Goal: Book appointment/travel/reservation

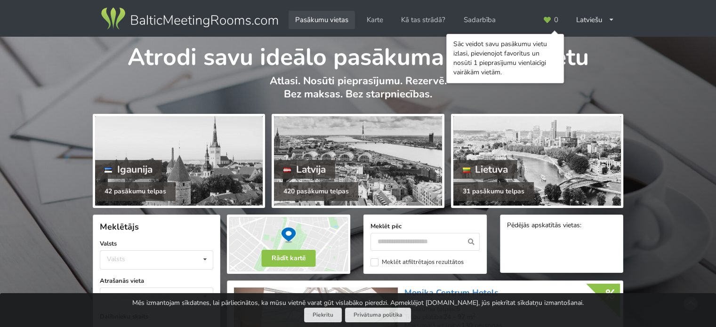
click at [318, 14] on link "Pasākumu vietas" at bounding box center [321, 20] width 66 height 18
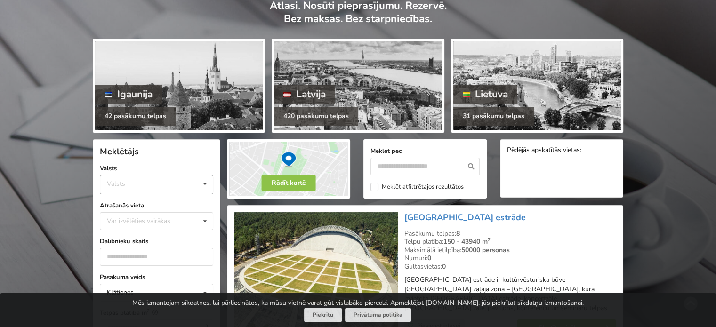
scroll to position [94, 0]
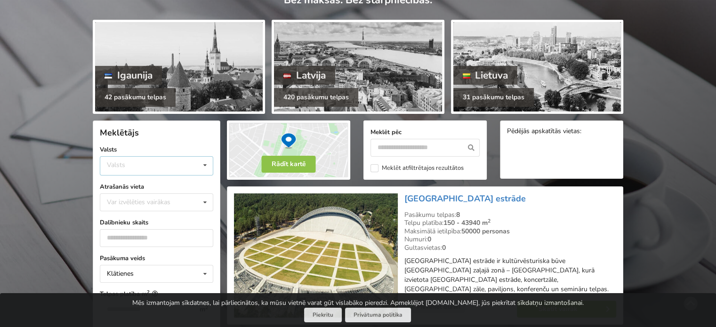
click at [169, 161] on div "Valsts Igaunija [GEOGRAPHIC_DATA] Lietuva" at bounding box center [156, 165] width 113 height 19
click at [144, 205] on div "Latvija" at bounding box center [156, 200] width 112 height 17
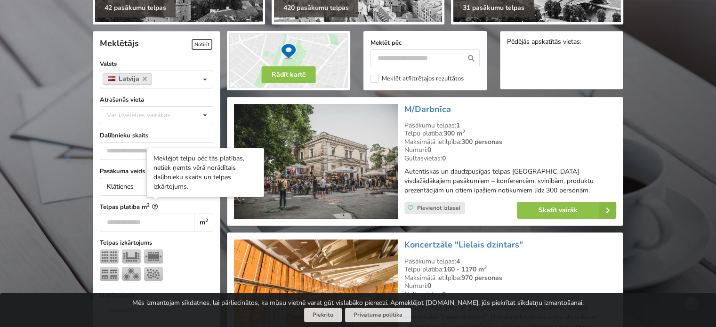
scroll to position [211, 0]
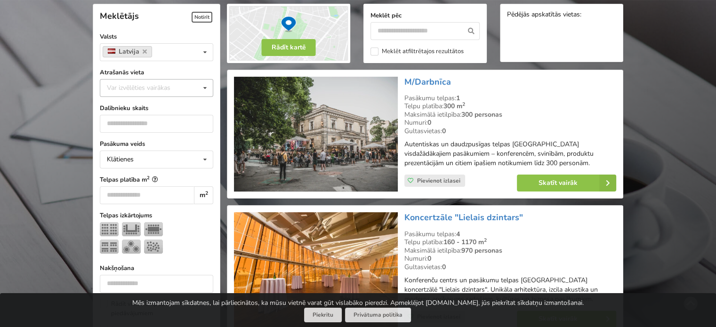
click at [183, 81] on div "Var izvēlēties vairākas Pārdaugava Teika Apšuciems Jūrkalne Mārupes novads Rīga…" at bounding box center [156, 88] width 113 height 18
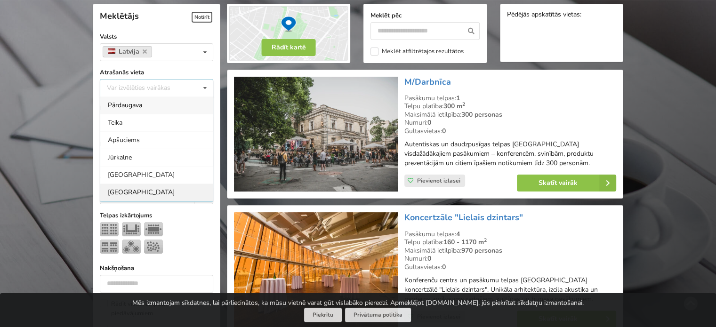
click at [120, 190] on div "Rīga" at bounding box center [156, 191] width 112 height 17
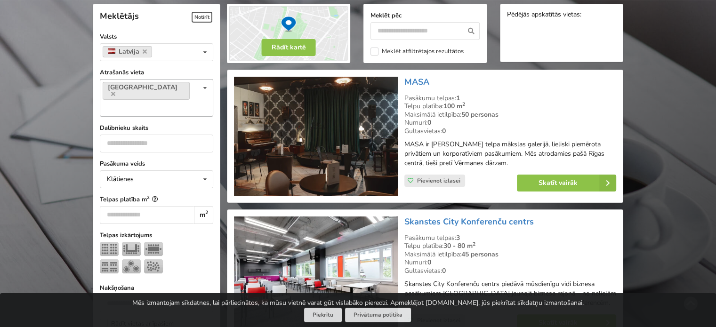
click at [157, 85] on div "Rīga Var izvēlēties vairākas Pārdaugava Teika Apšuciems Jūrkalne Mārupes novads…" at bounding box center [156, 98] width 113 height 38
type input "*"
click at [132, 116] on div "Pārdaugava" at bounding box center [156, 124] width 112 height 17
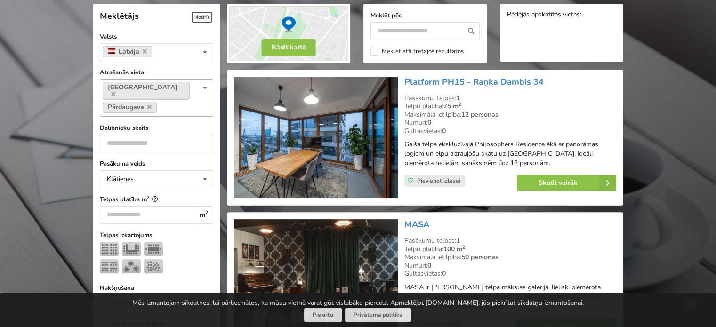
drag, startPoint x: 155, startPoint y: 107, endPoint x: 151, endPoint y: 104, distance: 5.3
click at [155, 107] on div "Rīga Pārdaugava Var izvēlēties vairākas Pārdaugava Teika Apšuciems Jūrkalne Mār…" at bounding box center [156, 98] width 113 height 38
type input "**"
click at [141, 120] on div "Vecrīga" at bounding box center [156, 124] width 112 height 17
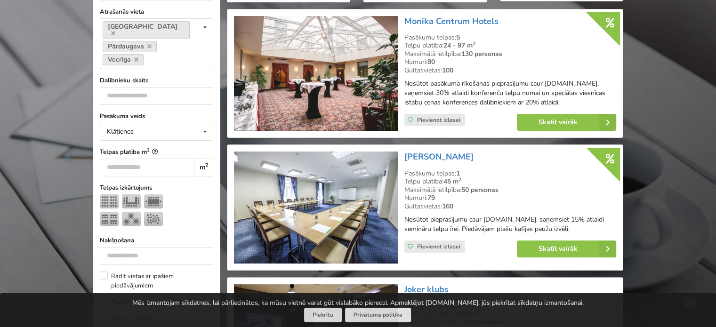
scroll to position [305, 0]
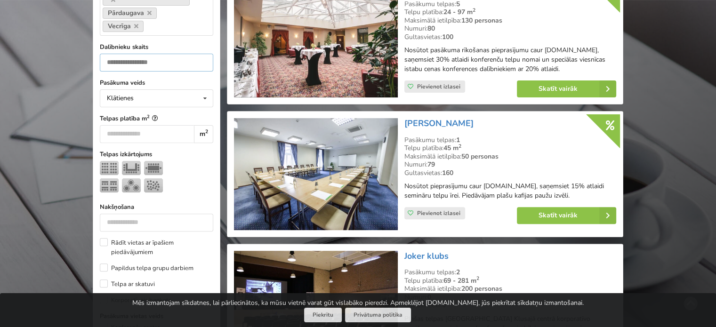
click at [145, 54] on input "number" at bounding box center [156, 63] width 113 height 18
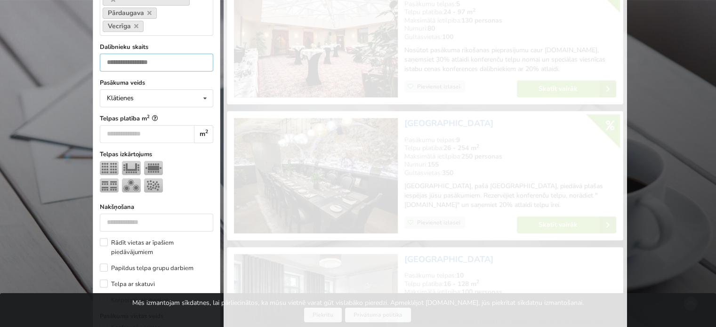
scroll to position [211, 0]
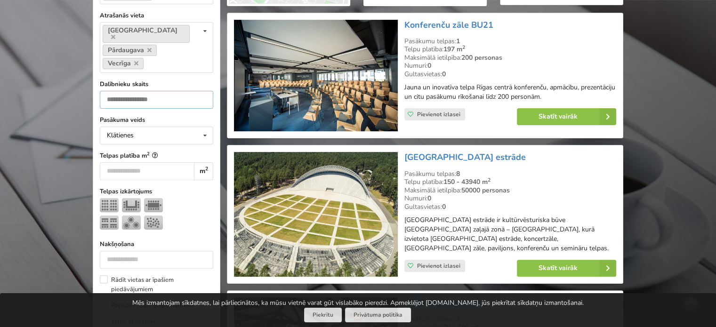
scroll to position [305, 0]
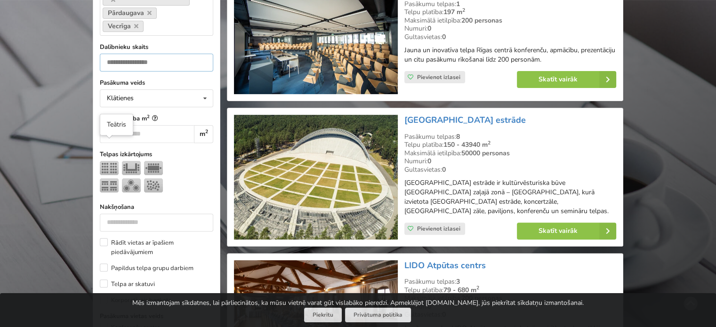
type input "***"
click at [108, 161] on img at bounding box center [109, 168] width 19 height 14
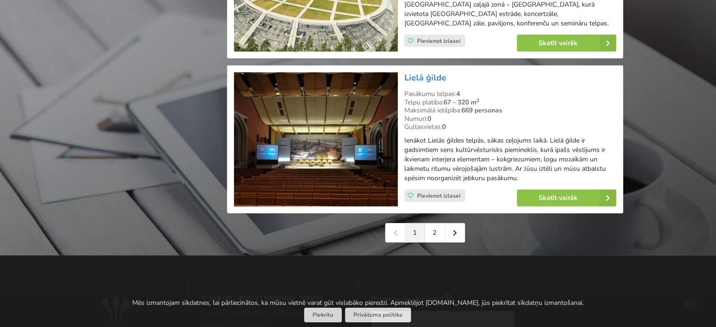
scroll to position [2164, 0]
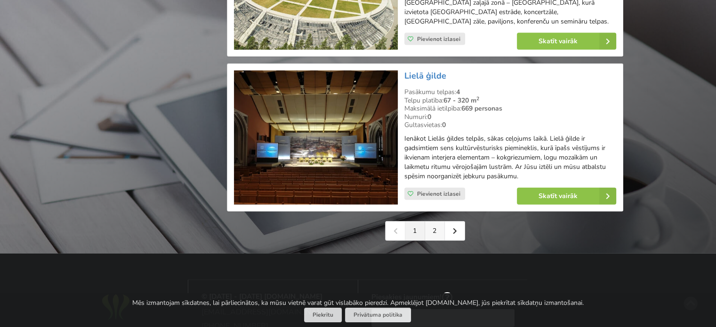
click at [433, 223] on link "2" at bounding box center [435, 231] width 20 height 19
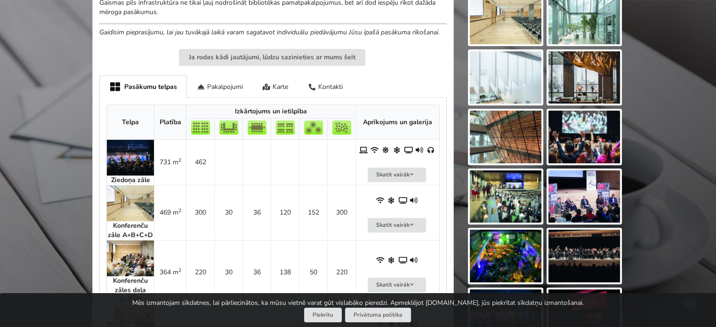
scroll to position [266, 0]
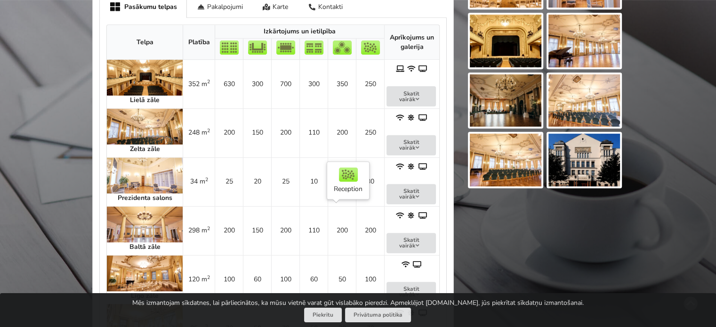
scroll to position [470, 0]
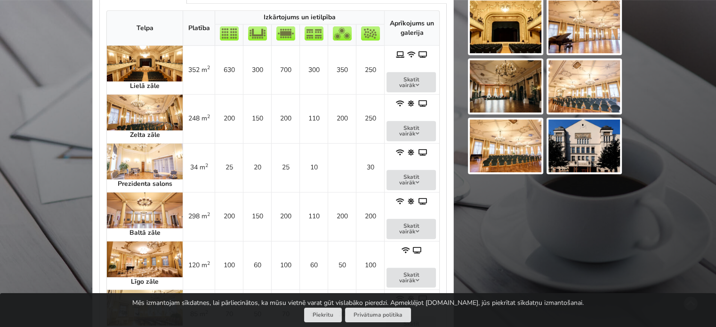
click at [123, 105] on img at bounding box center [145, 113] width 76 height 36
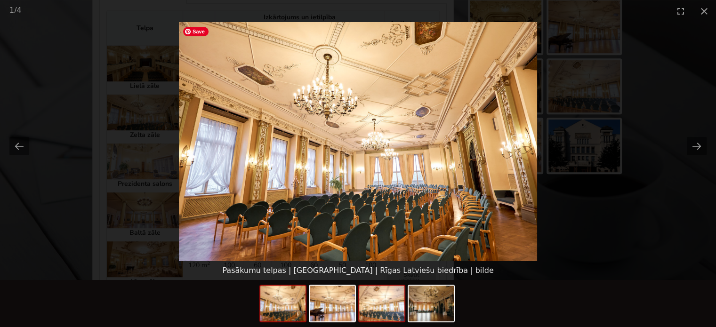
click at [389, 305] on img at bounding box center [381, 304] width 45 height 36
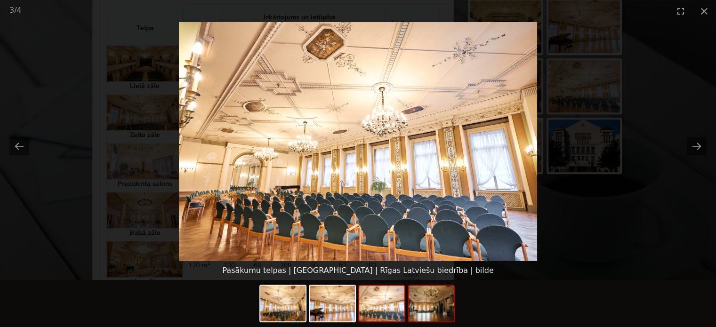
click at [426, 310] on img at bounding box center [430, 304] width 45 height 36
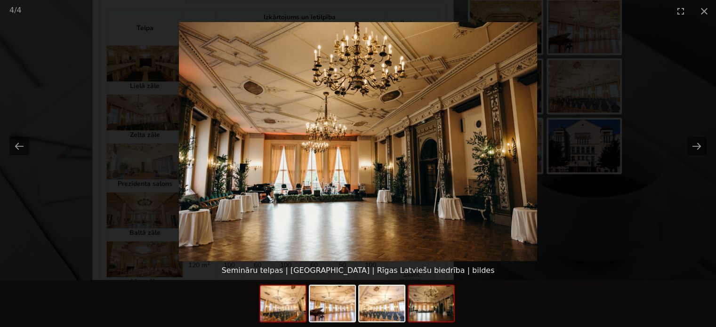
click at [272, 311] on img at bounding box center [282, 304] width 45 height 36
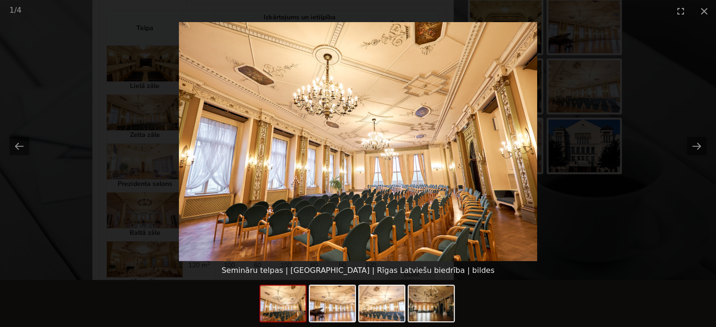
click at [524, 304] on div at bounding box center [358, 303] width 716 height 47
click at [700, 8] on button "Close gallery" at bounding box center [704, 11] width 24 height 22
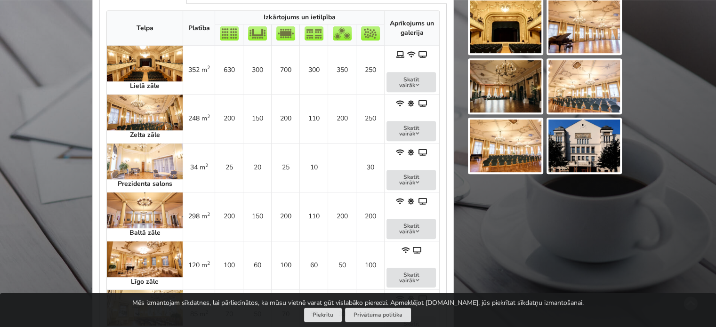
click at [700, 8] on div "Atrodi savu ideālo pasākuma norises vietu Atlasi. Nosūti pieprasījumu. Rezervē.…" at bounding box center [358, 63] width 716 height 995
click at [707, 11] on div "Atrodi savu ideālo pasākuma norises vietu Atlasi. Nosūti pieprasījumu. Rezervē.…" at bounding box center [358, 63] width 716 height 995
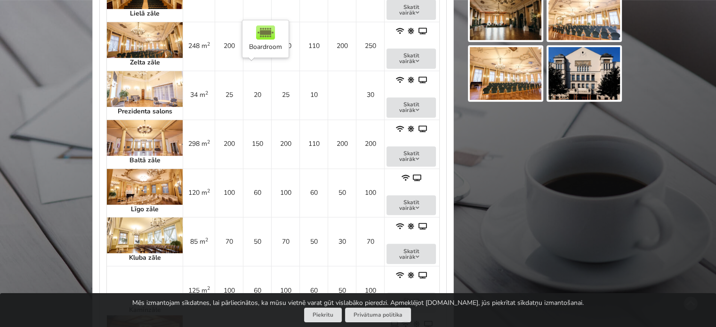
scroll to position [565, 0]
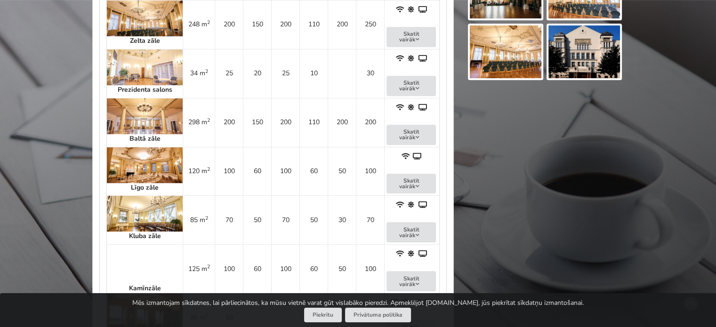
click at [131, 118] on img at bounding box center [145, 116] width 76 height 36
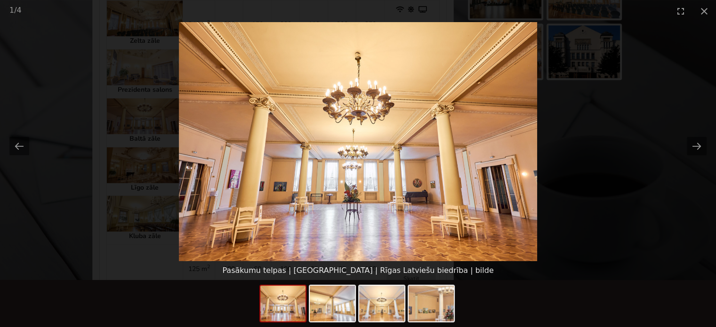
click at [275, 306] on img at bounding box center [282, 304] width 45 height 36
click at [387, 309] on img at bounding box center [381, 304] width 45 height 36
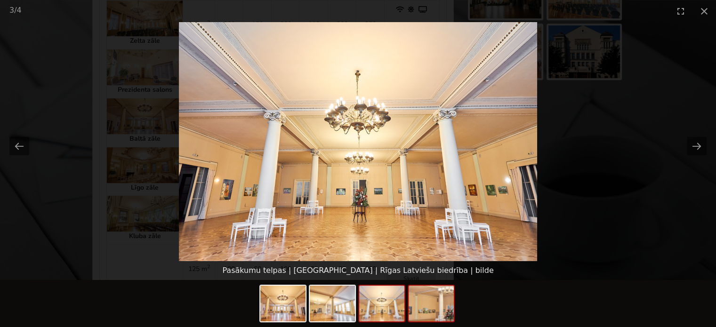
click at [425, 311] on img at bounding box center [430, 304] width 45 height 36
click at [482, 306] on div at bounding box center [358, 303] width 716 height 47
click at [704, 9] on button "Close gallery" at bounding box center [704, 11] width 24 height 22
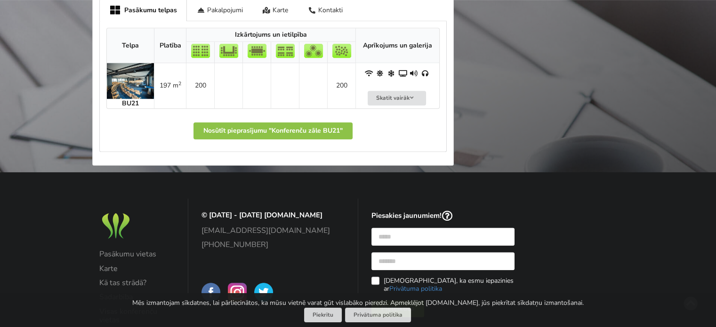
scroll to position [565, 0]
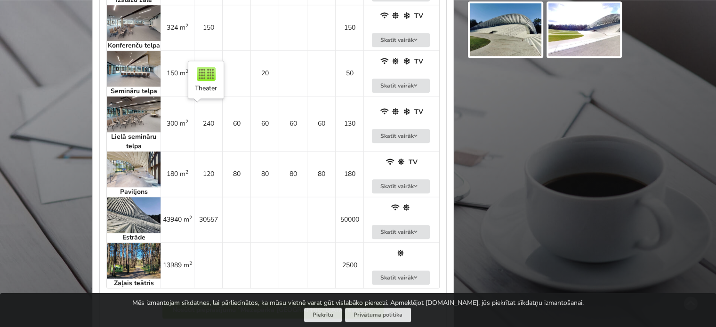
scroll to position [753, 0]
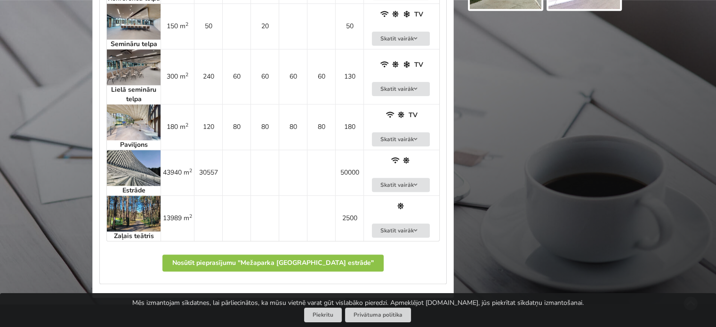
click at [132, 85] on img at bounding box center [134, 67] width 54 height 36
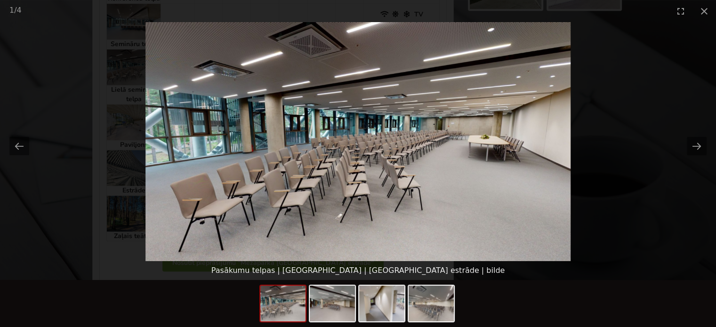
click at [610, 220] on picture at bounding box center [358, 141] width 716 height 239
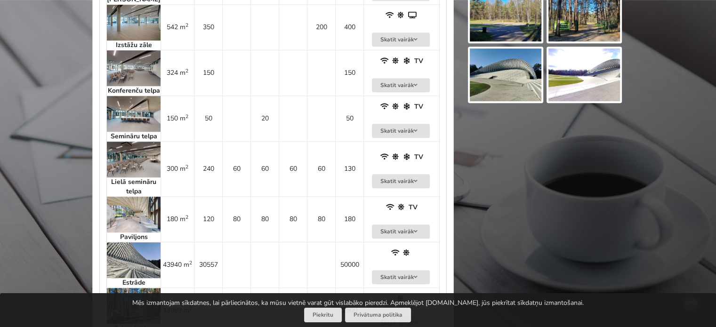
scroll to position [612, 0]
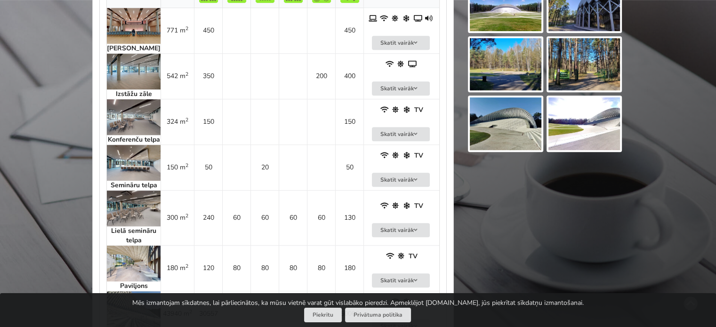
click at [130, 218] on img at bounding box center [134, 209] width 54 height 36
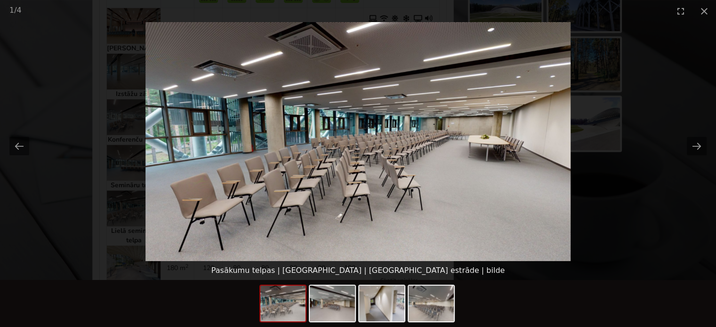
click at [54, 207] on picture at bounding box center [358, 141] width 716 height 239
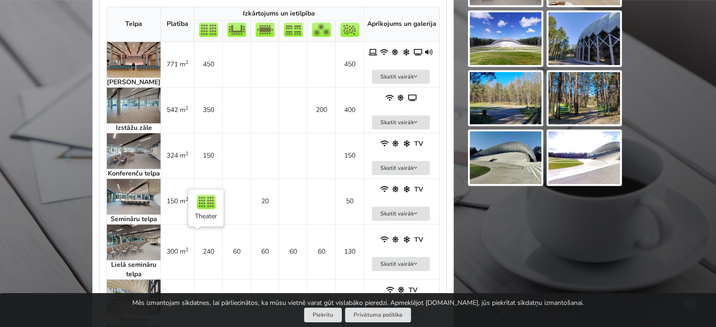
scroll to position [565, 0]
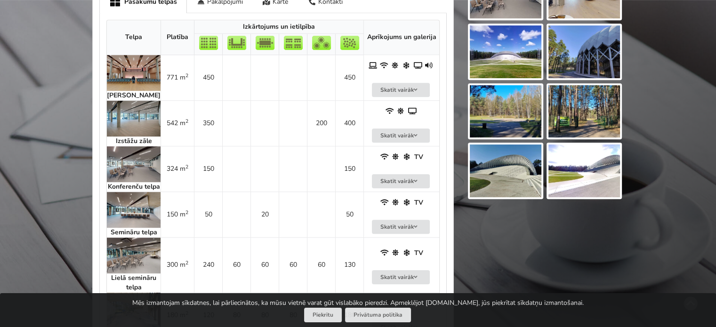
click at [128, 160] on img at bounding box center [134, 164] width 54 height 36
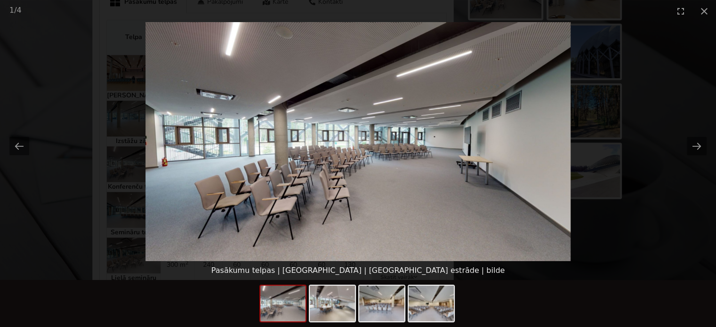
click at [142, 293] on div at bounding box center [358, 303] width 716 height 47
click at [103, 215] on picture at bounding box center [358, 141] width 716 height 239
click at [82, 180] on picture at bounding box center [358, 141] width 716 height 239
click at [701, 7] on button "Close gallery" at bounding box center [704, 11] width 24 height 22
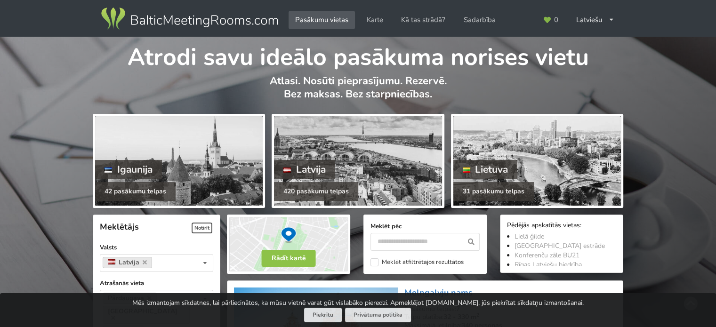
click at [187, 21] on img at bounding box center [189, 19] width 180 height 26
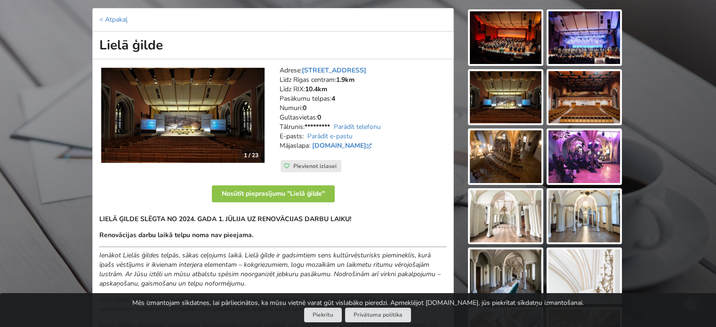
scroll to position [188, 0]
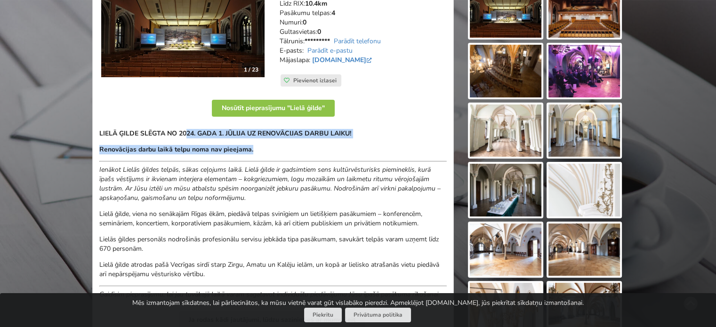
drag, startPoint x: 186, startPoint y: 135, endPoint x: 378, endPoint y: 146, distance: 192.8
click at [378, 146] on div "LIELĀ ĢILDE SLĒGTA NO 2024. GADA 1. JŪLIJA UZ RENOVĀCIJAS DARBU LAIKU! Renovāci…" at bounding box center [272, 214] width 347 height 170
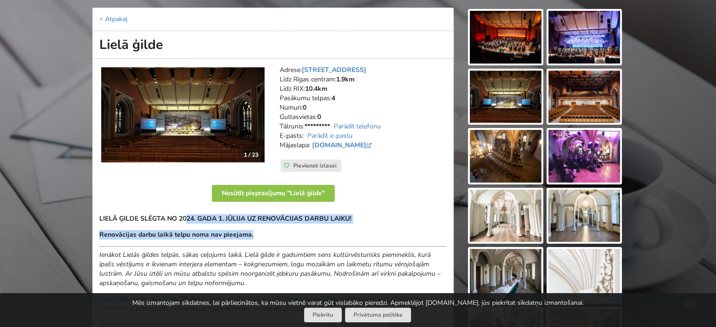
scroll to position [0, 0]
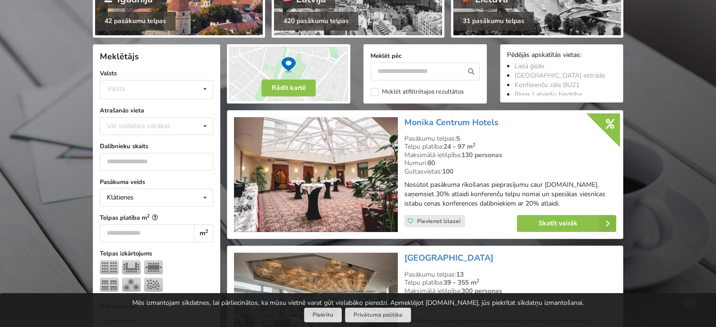
scroll to position [235, 0]
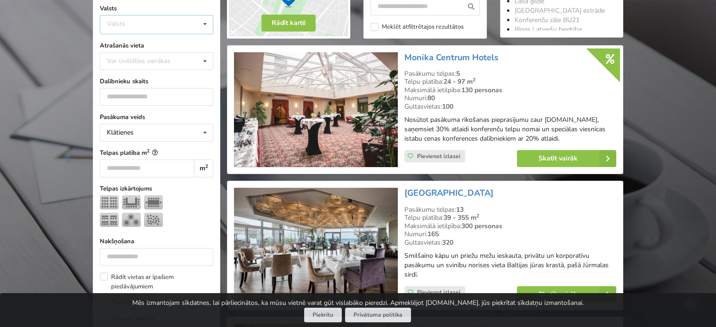
click at [156, 23] on div "Valsts Igaunija [GEOGRAPHIC_DATA] Lietuva" at bounding box center [156, 24] width 113 height 19
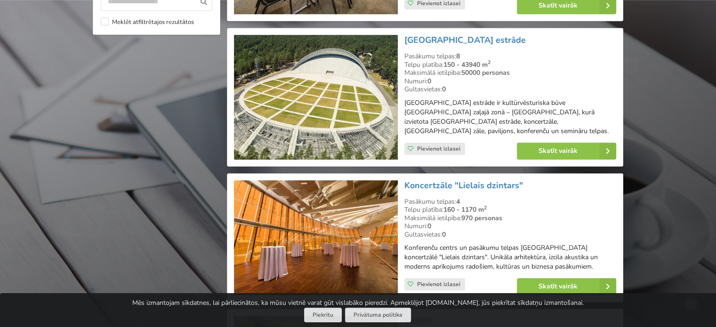
scroll to position [800, 0]
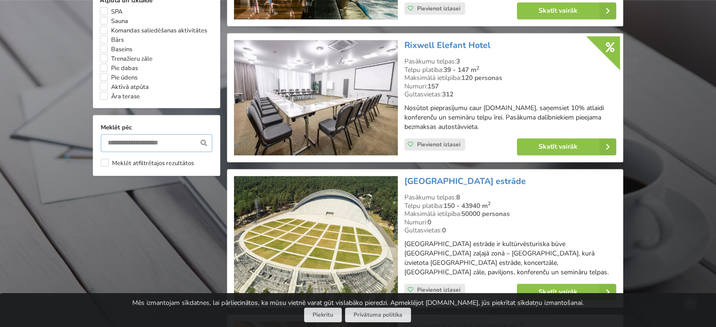
click at [120, 152] on input "text" at bounding box center [157, 143] width 112 height 18
type input "***"
